Goal: Information Seeking & Learning: Learn about a topic

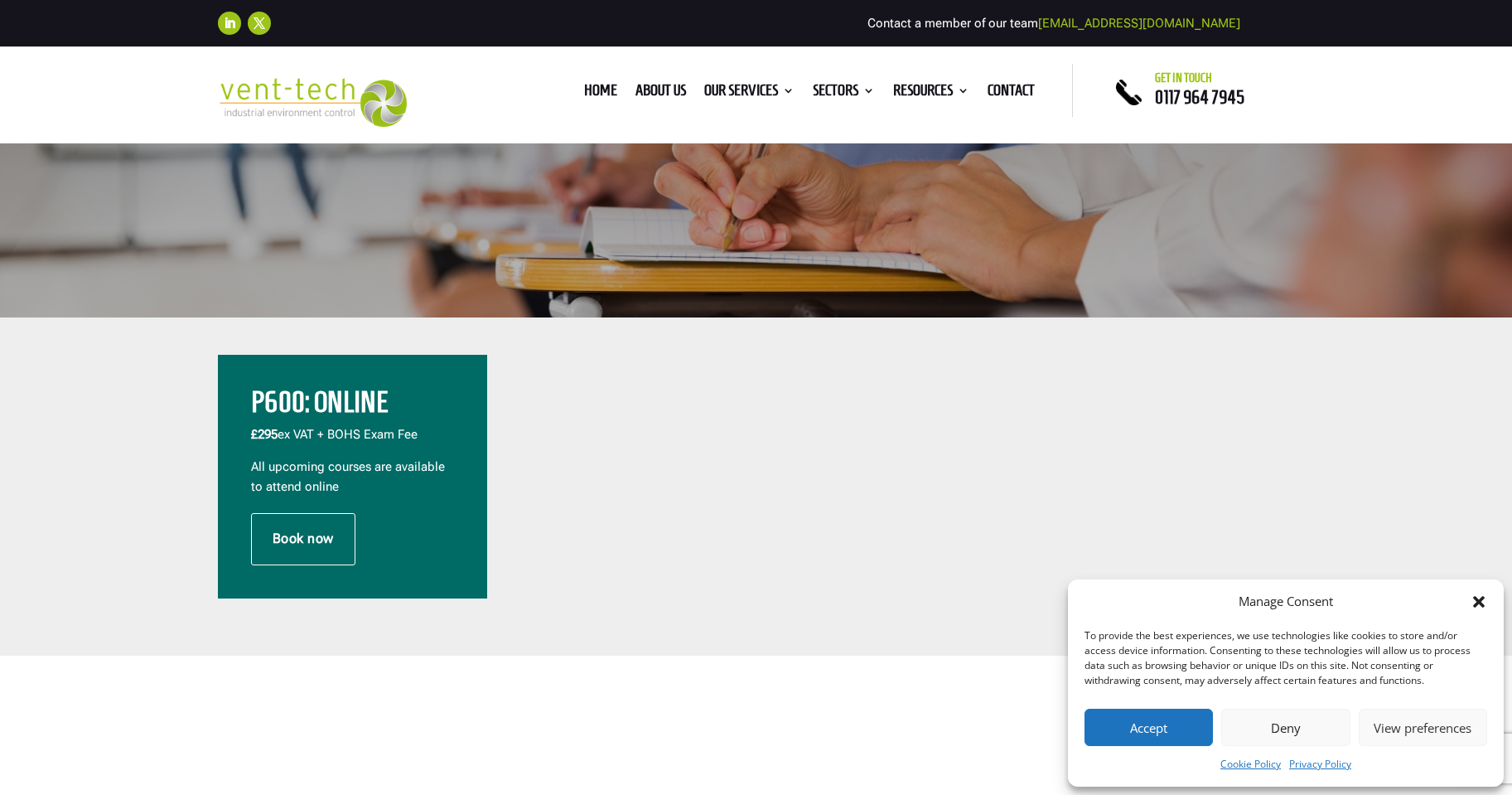
scroll to position [497, 0]
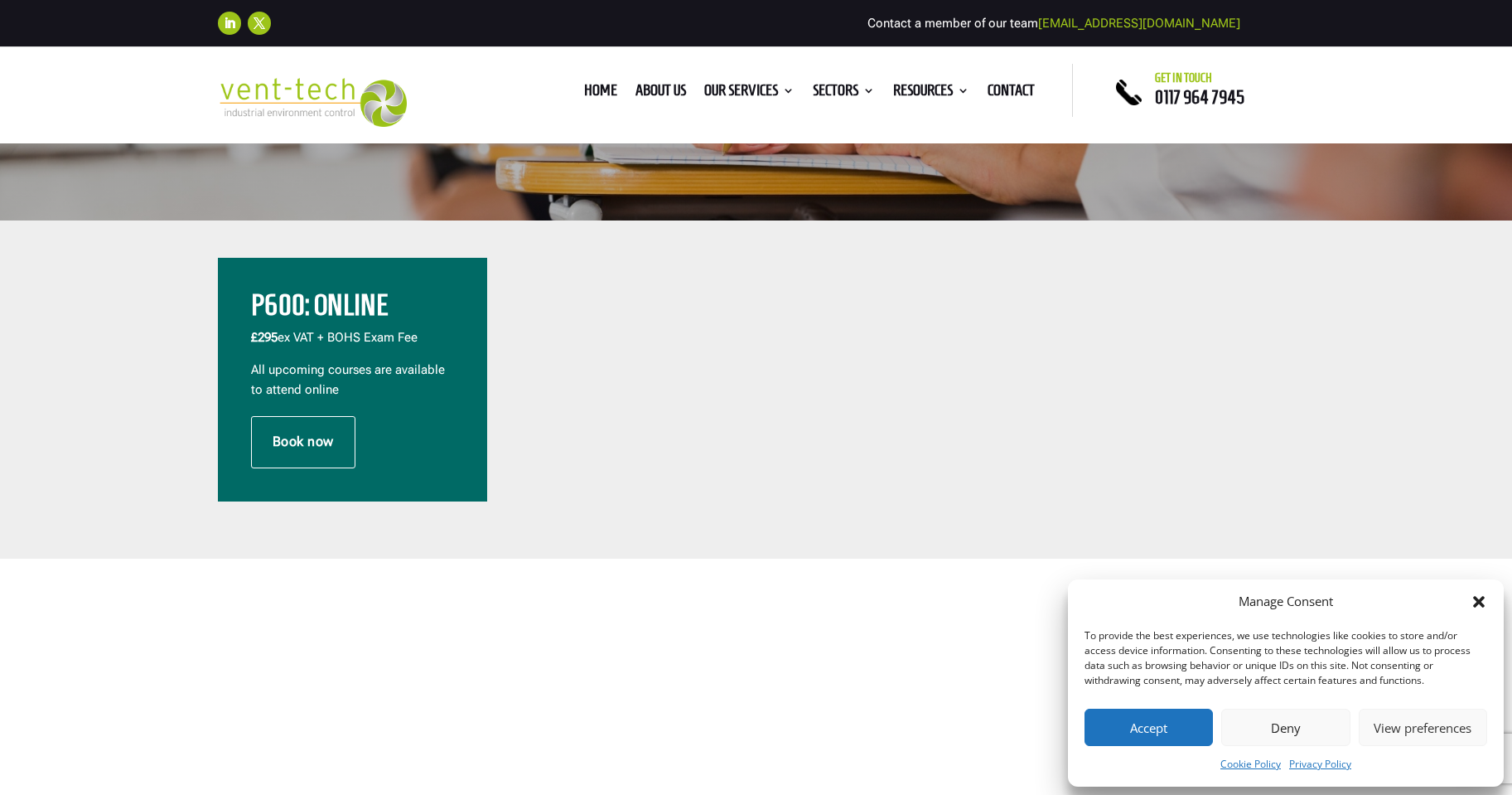
click at [1480, 602] on icon "Close dialog" at bounding box center [1479, 601] width 12 height 12
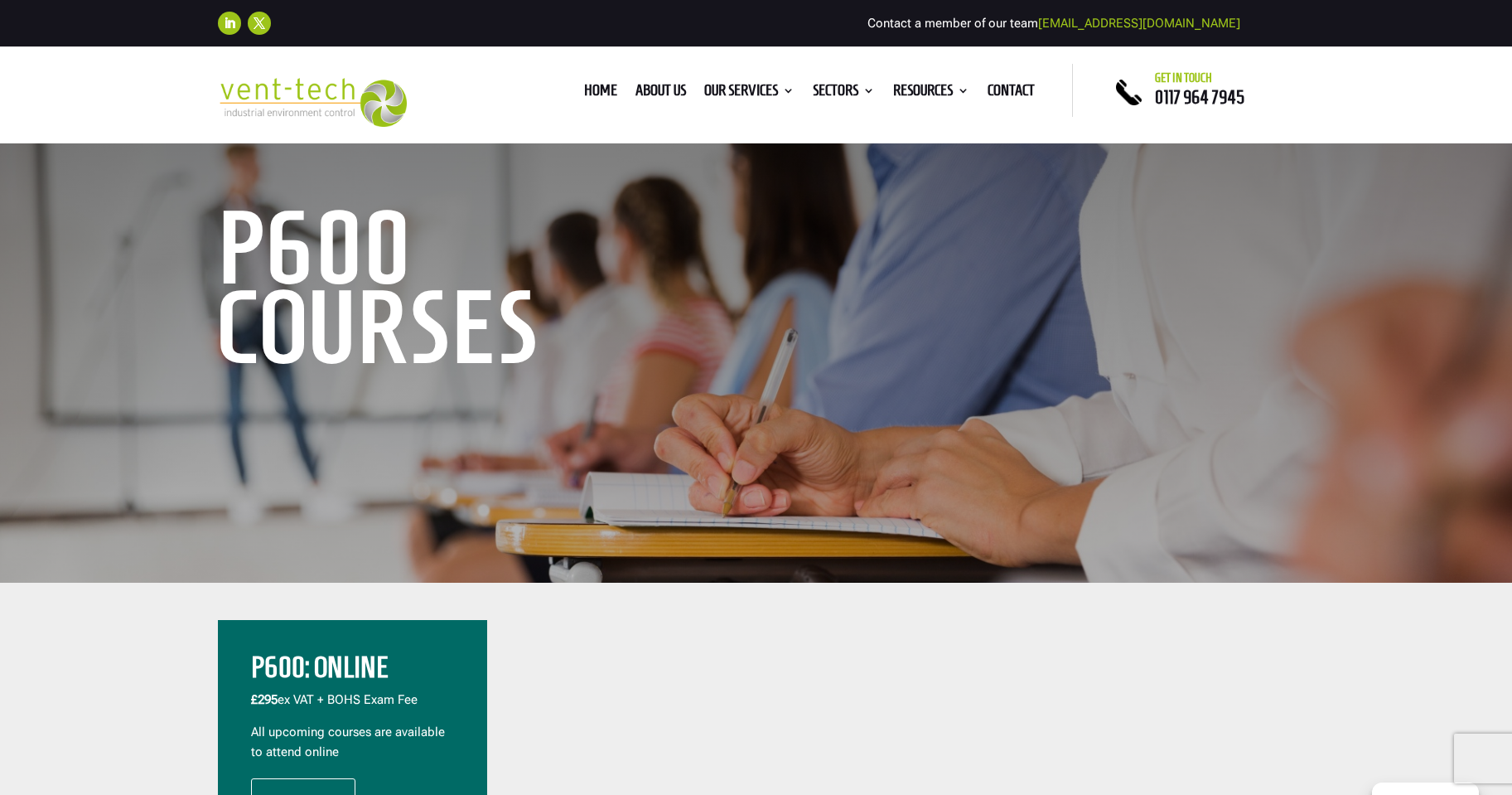
scroll to position [0, 0]
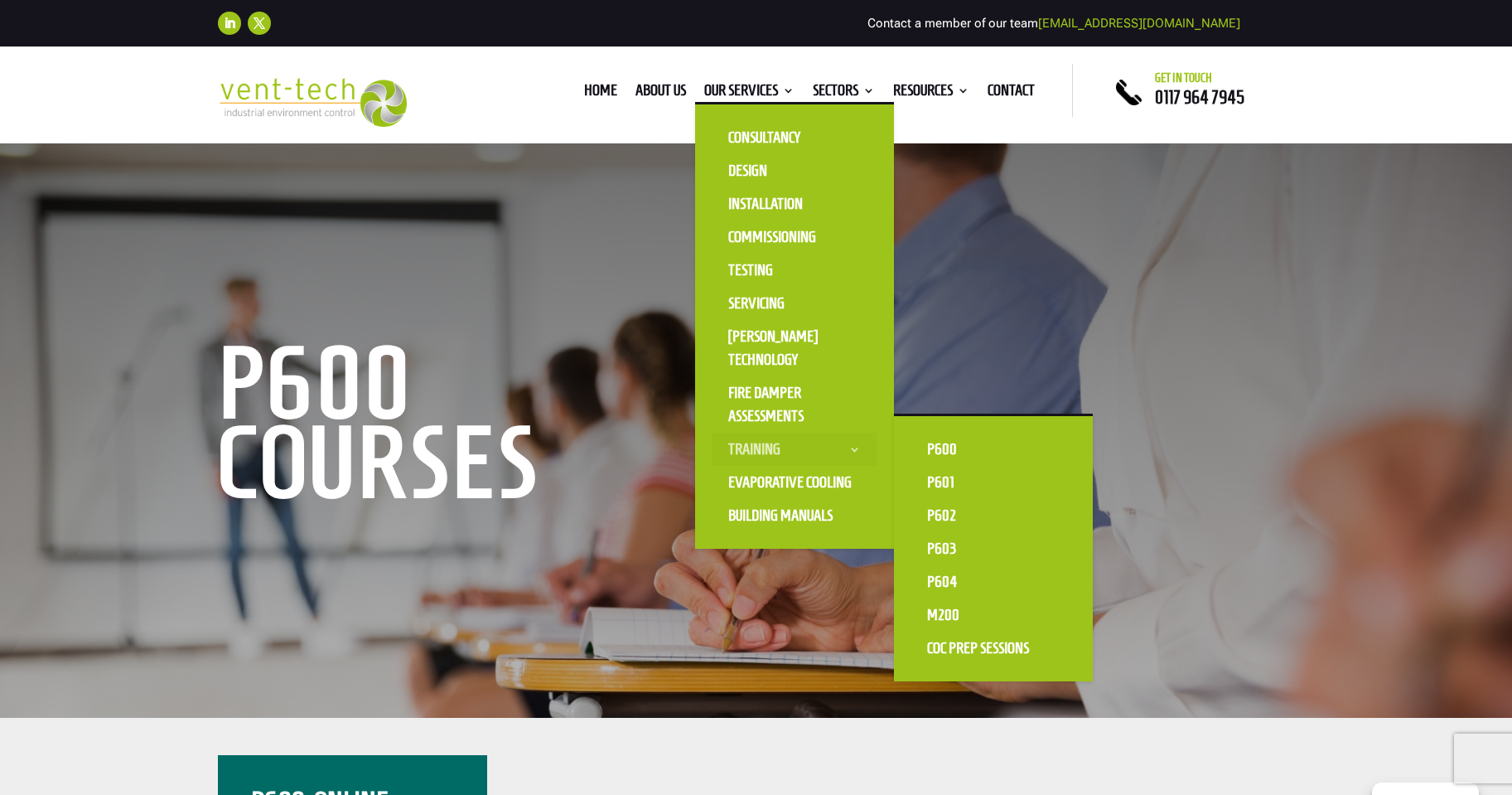
click at [757, 440] on link "Training" at bounding box center [794, 449] width 166 height 33
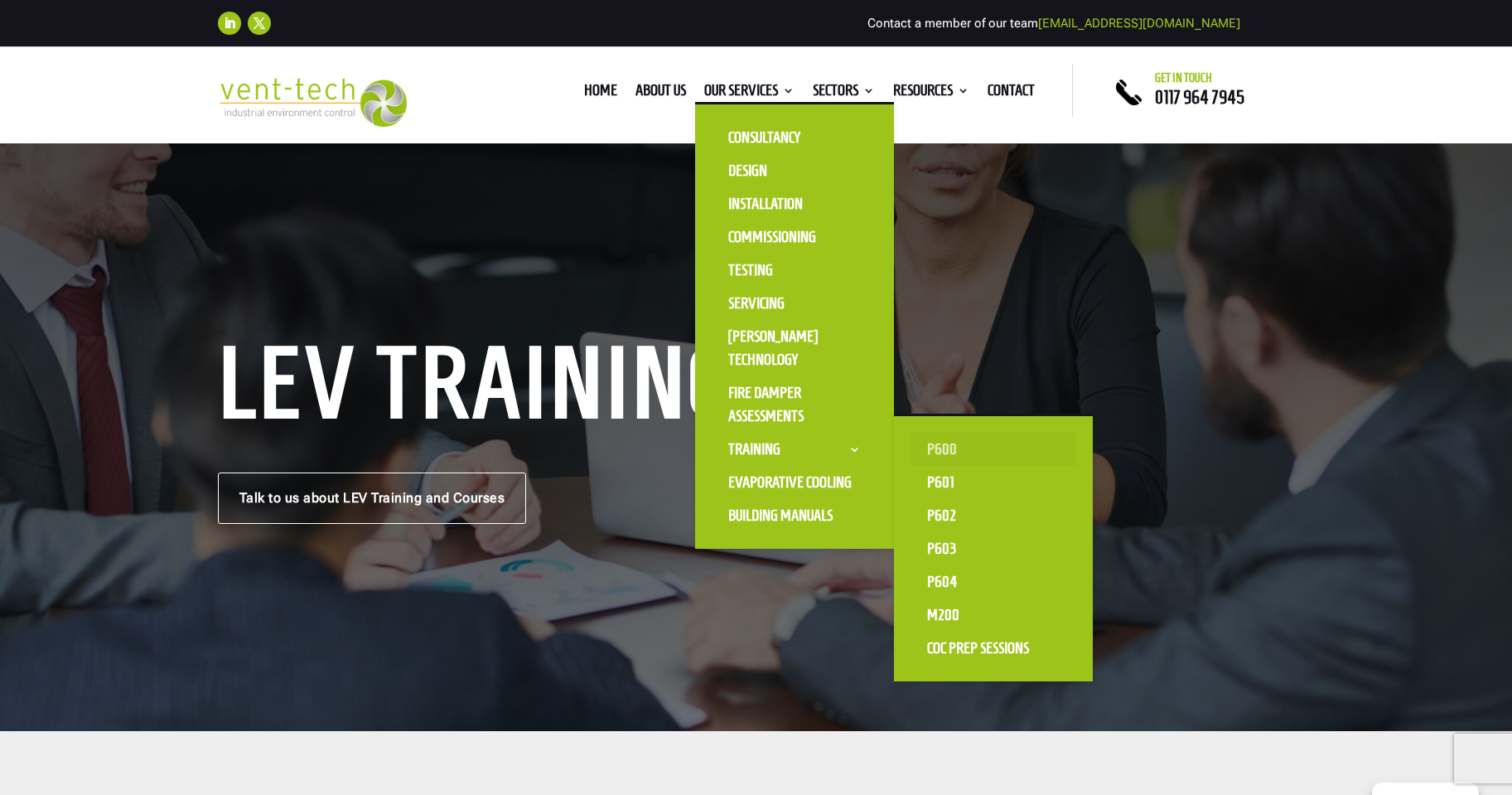
click at [940, 449] on link "P600" at bounding box center [993, 449] width 166 height 33
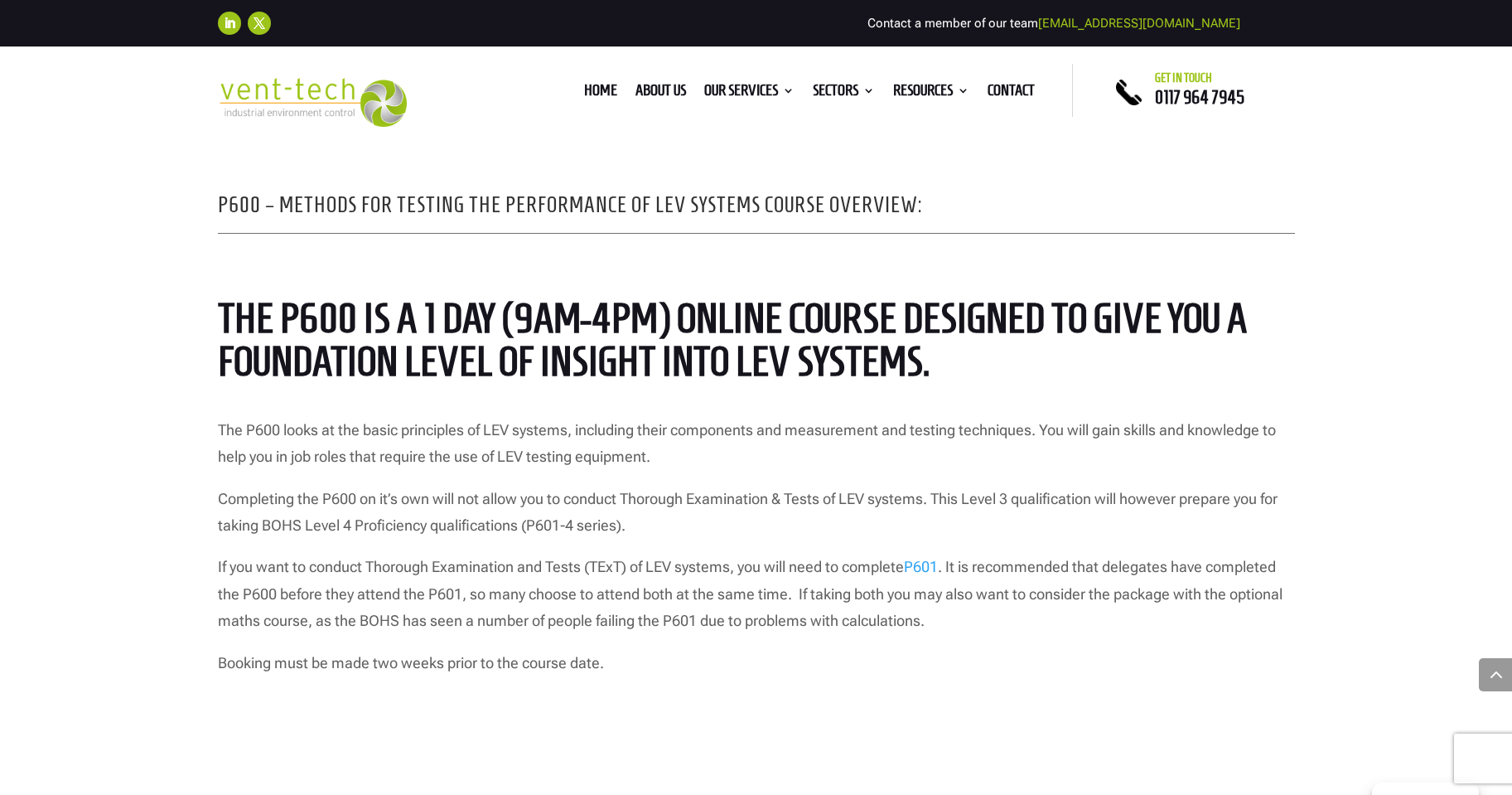
scroll to position [1243, 0]
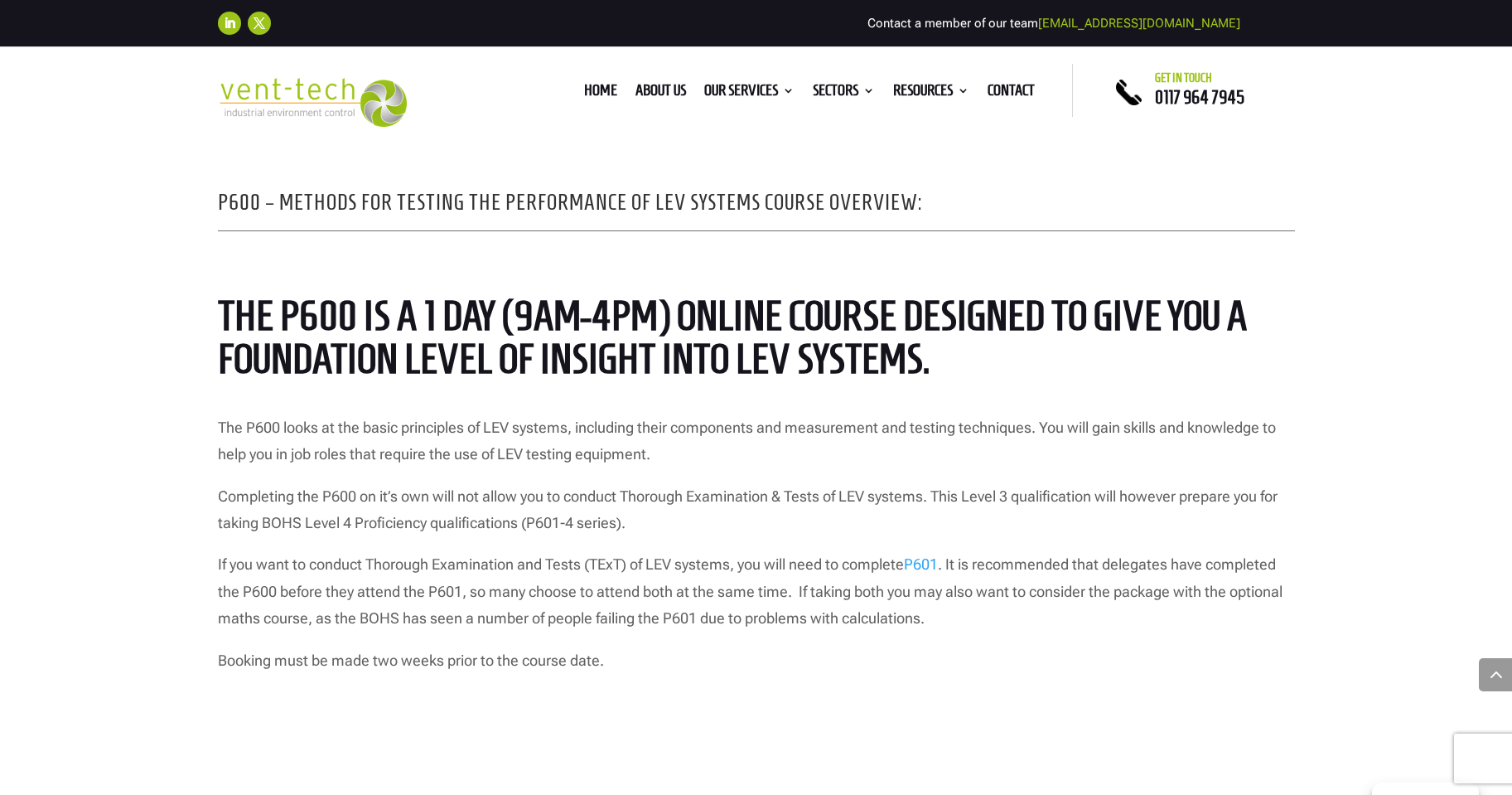
click at [134, 359] on div "P600 – Methods for Testing the Performance of LEV Systems Course Overview: The …" at bounding box center [756, 649] width 1512 height 1165
click at [101, 614] on div "P600 – Methods for Testing the Performance of LEV Systems Course Overview: The …" at bounding box center [756, 649] width 1512 height 1165
click at [918, 455] on p "The P600 looks at the basic principles of LEV systems, including their componen…" at bounding box center [756, 449] width 1077 height 69
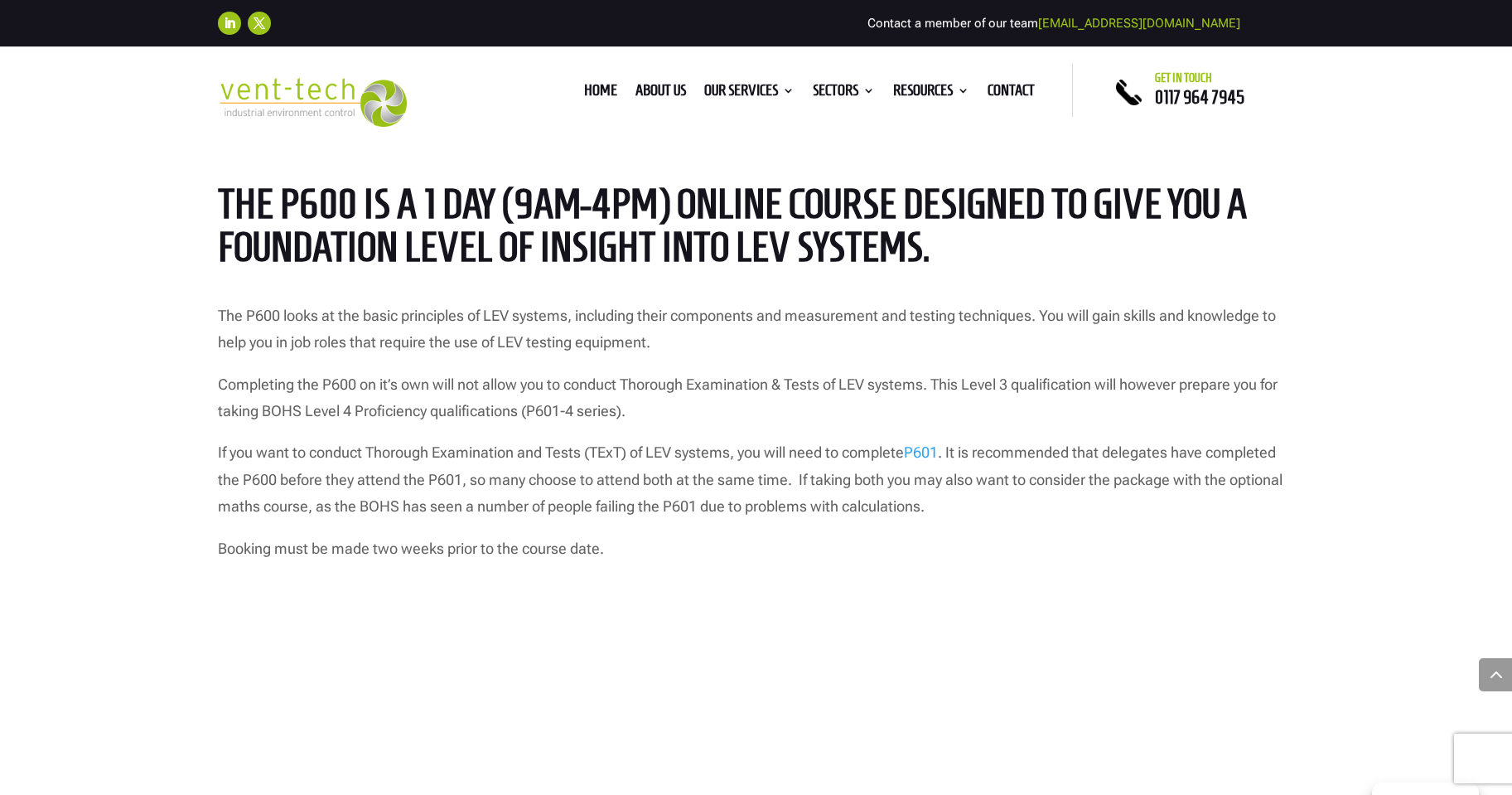
scroll to position [1326, 0]
